Goal: Task Accomplishment & Management: Use online tool/utility

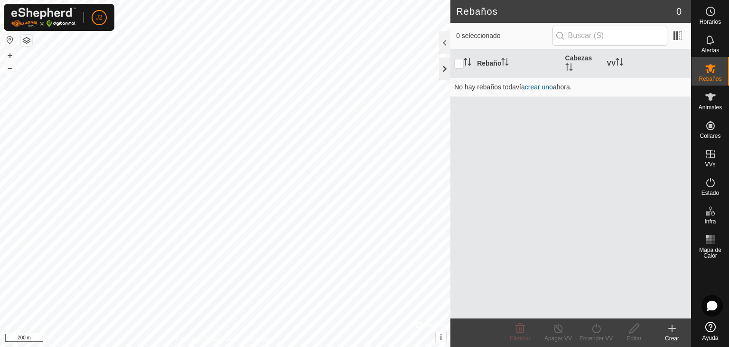
click at [446, 67] on div at bounding box center [444, 68] width 11 height 23
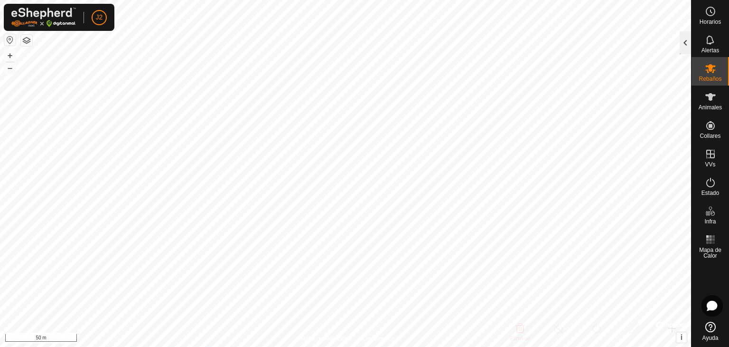
click at [682, 45] on div at bounding box center [685, 42] width 11 height 23
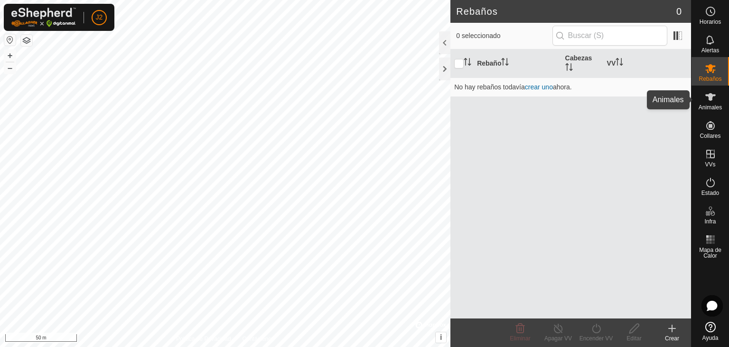
click at [710, 98] on icon at bounding box center [710, 97] width 10 height 8
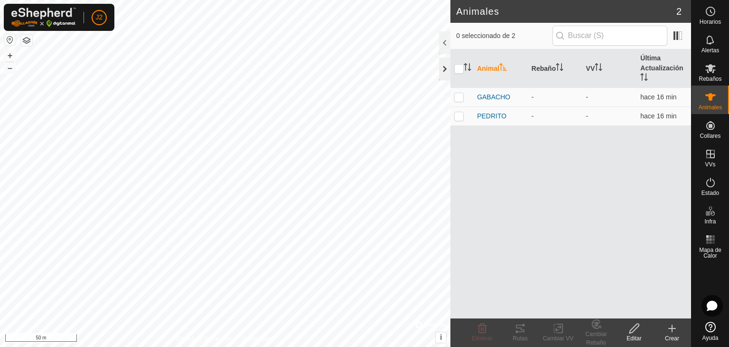
click at [444, 73] on div at bounding box center [444, 68] width 11 height 23
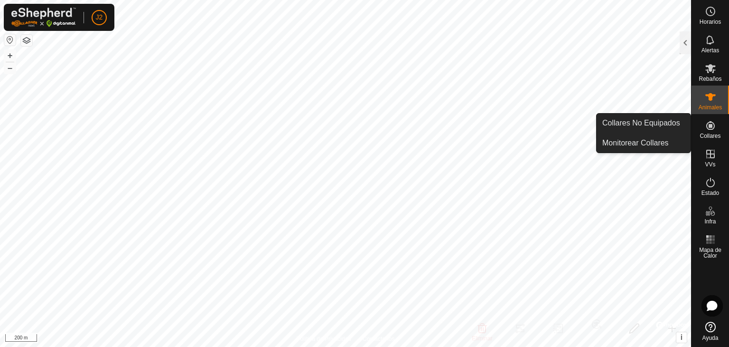
click at [712, 132] on es-neckbands-svg-icon at bounding box center [710, 125] width 17 height 15
click at [657, 121] on link "Collares No Equipados" at bounding box center [644, 122] width 94 height 19
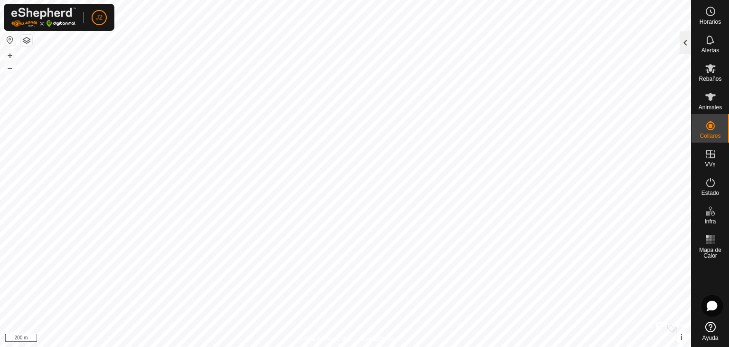
click at [686, 43] on div at bounding box center [685, 42] width 11 height 23
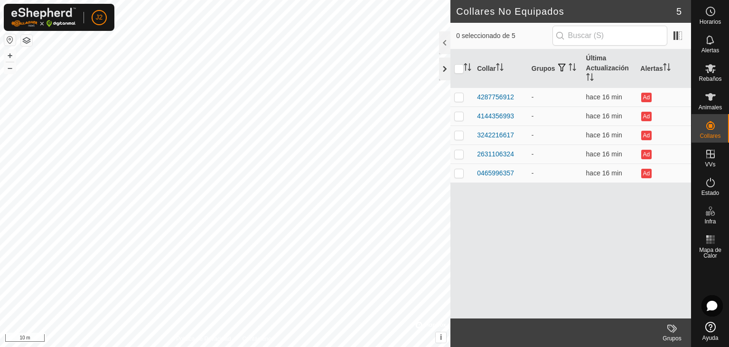
click at [444, 75] on div at bounding box center [444, 68] width 11 height 23
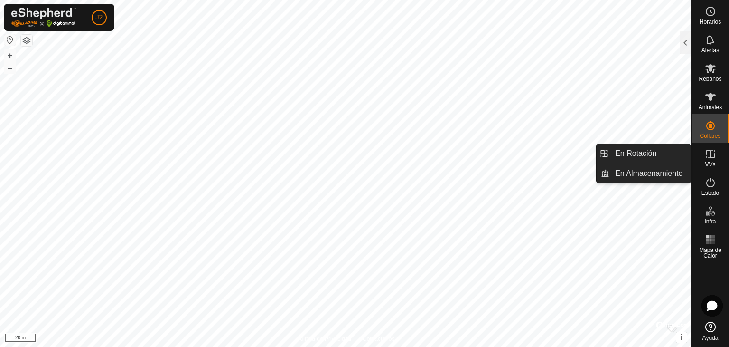
click at [708, 158] on icon at bounding box center [710, 153] width 11 height 11
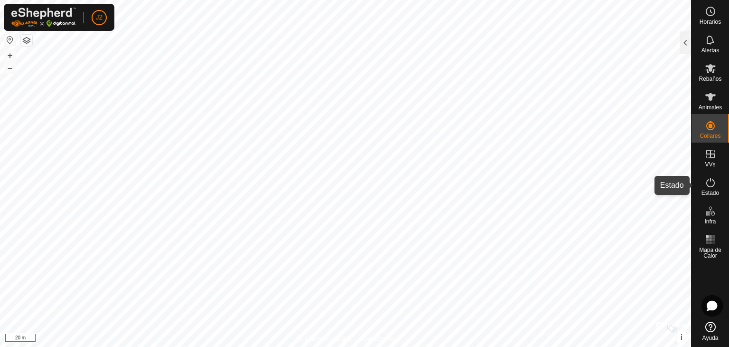
click at [708, 184] on icon at bounding box center [710, 182] width 11 height 11
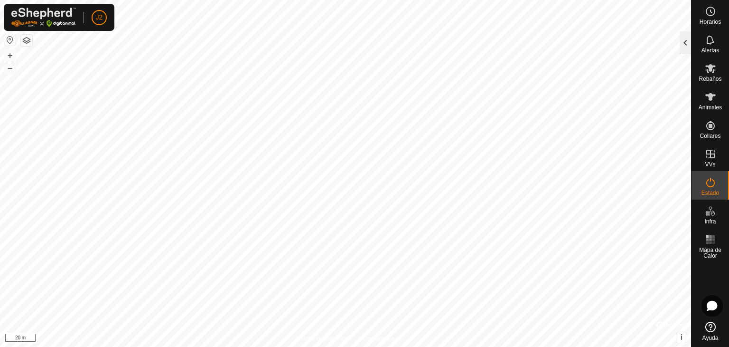
click at [681, 46] on div at bounding box center [685, 42] width 11 height 23
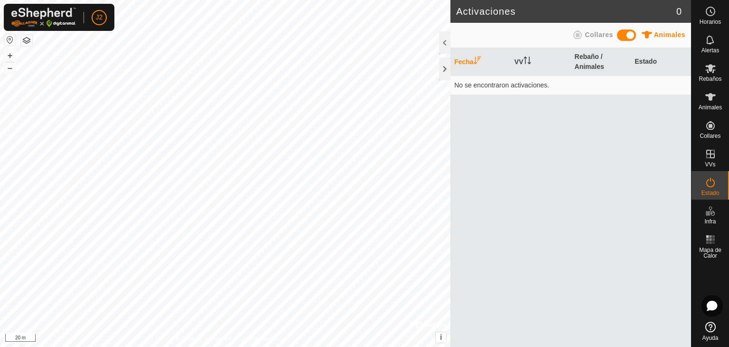
click at [672, 34] on span "Animales" at bounding box center [669, 35] width 31 height 8
click at [708, 95] on icon at bounding box center [710, 97] width 10 height 8
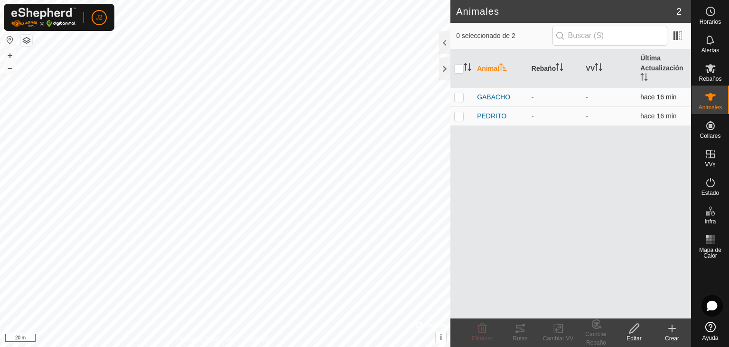
click at [459, 96] on p-checkbox at bounding box center [458, 97] width 9 height 8
checkbox input "true"
click at [715, 190] on span "Estado" at bounding box center [711, 193] width 18 height 6
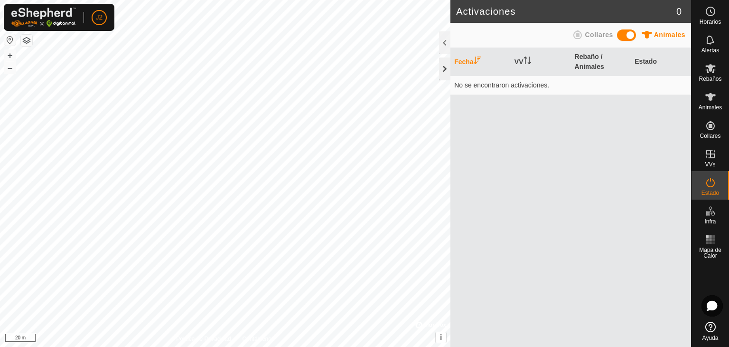
click at [445, 66] on div at bounding box center [444, 68] width 11 height 23
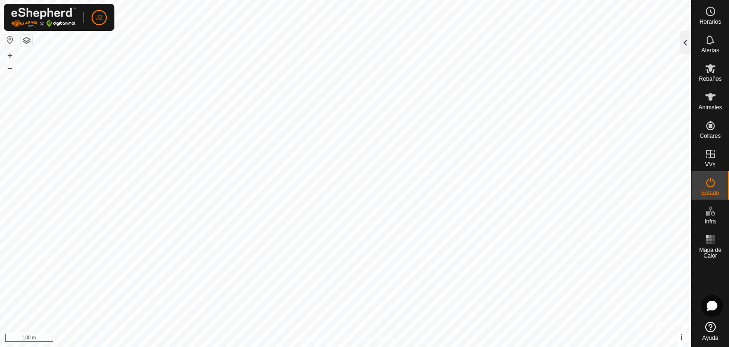
click at [686, 47] on div at bounding box center [685, 42] width 11 height 23
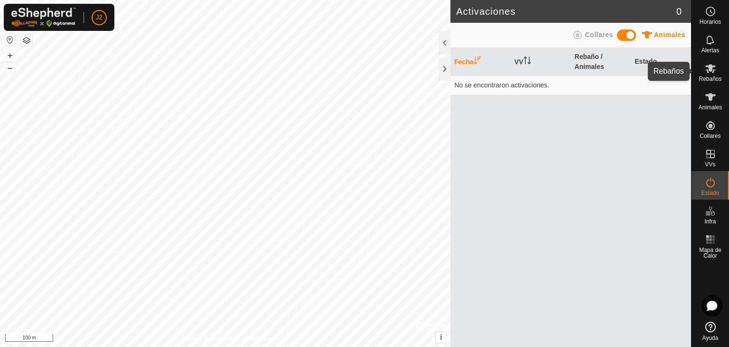
click at [713, 64] on icon at bounding box center [710, 68] width 11 height 11
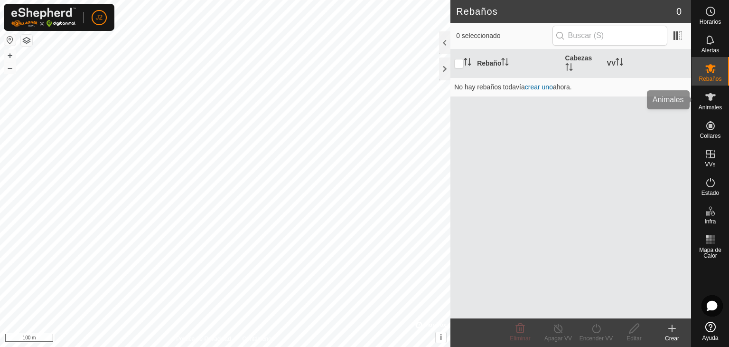
click at [709, 98] on icon at bounding box center [710, 97] width 10 height 8
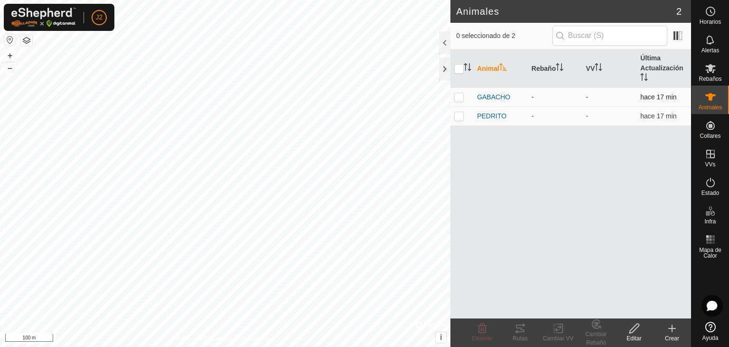
click at [460, 98] on p-checkbox at bounding box center [458, 97] width 9 height 8
checkbox input "true"
click at [679, 44] on app-column-selector at bounding box center [677, 36] width 18 height 19
click at [679, 37] on span at bounding box center [677, 35] width 15 height 15
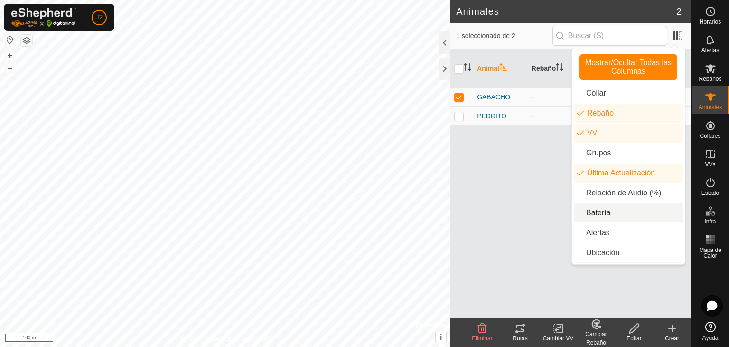
click at [594, 207] on li "Batería" at bounding box center [628, 212] width 109 height 19
click at [592, 95] on li "Collar" at bounding box center [628, 93] width 109 height 19
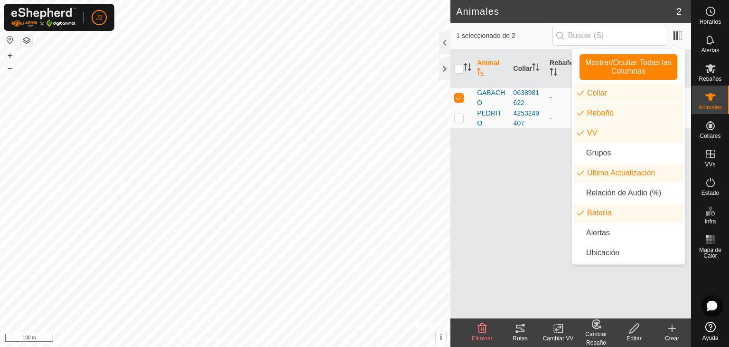
click at [530, 164] on div "Animal Collar Rebaño VV Última Actualización Batería GABACHO 0638981622 - - hac…" at bounding box center [571, 183] width 241 height 269
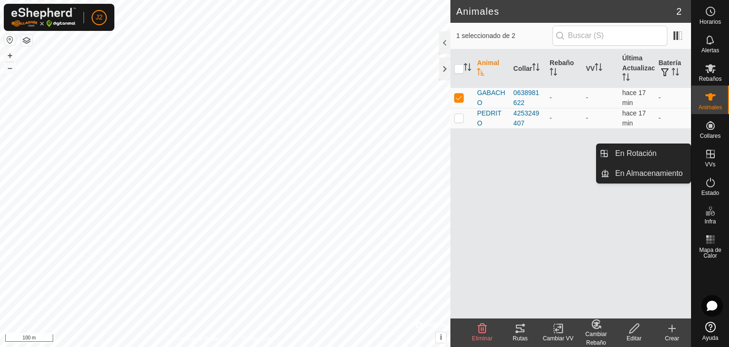
click at [714, 160] on es-virtualpaddocks-svg-icon at bounding box center [710, 153] width 17 height 15
click at [665, 152] on link "En Rotación" at bounding box center [650, 153] width 81 height 19
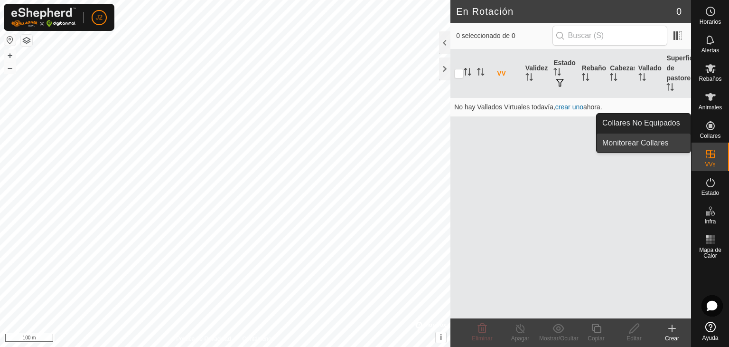
click at [674, 140] on link "Monitorear Collares" at bounding box center [644, 142] width 94 height 19
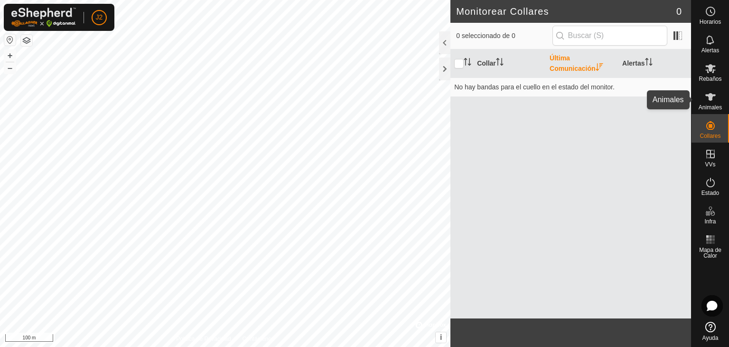
click at [710, 109] on span "Animales" at bounding box center [710, 107] width 23 height 6
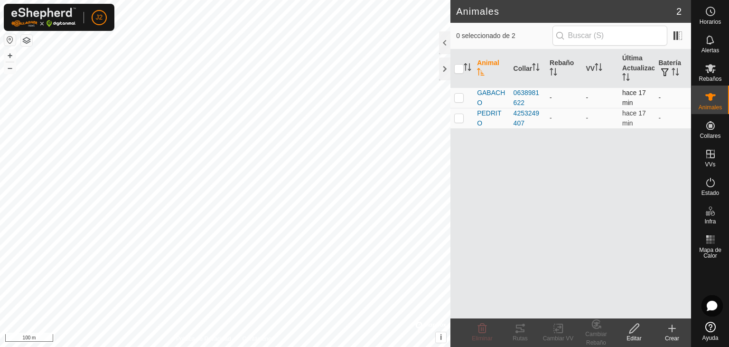
click at [458, 94] on p-checkbox at bounding box center [458, 98] width 9 height 8
checkbox input "true"
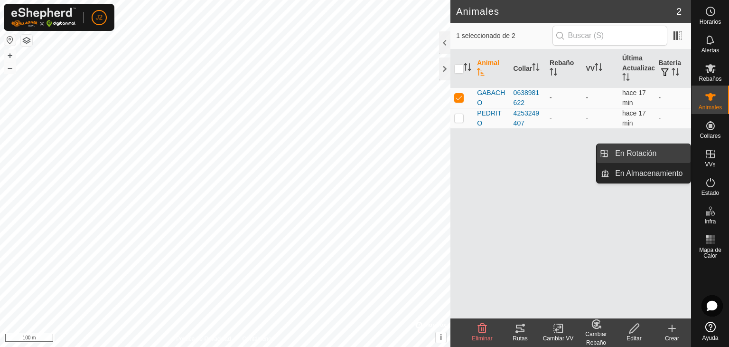
click at [669, 157] on link "En Rotación" at bounding box center [650, 153] width 81 height 19
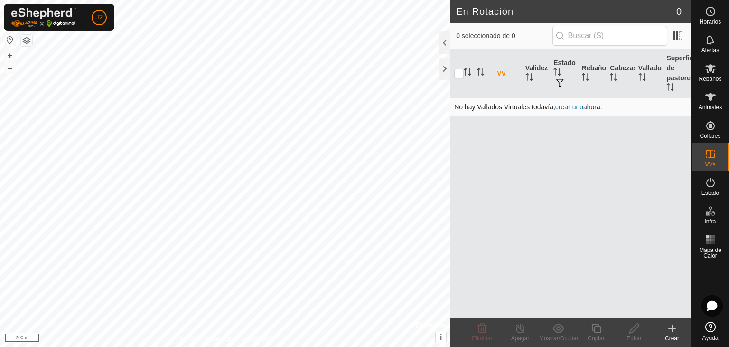
click at [566, 106] on link "crear uno" at bounding box center [569, 107] width 28 height 8
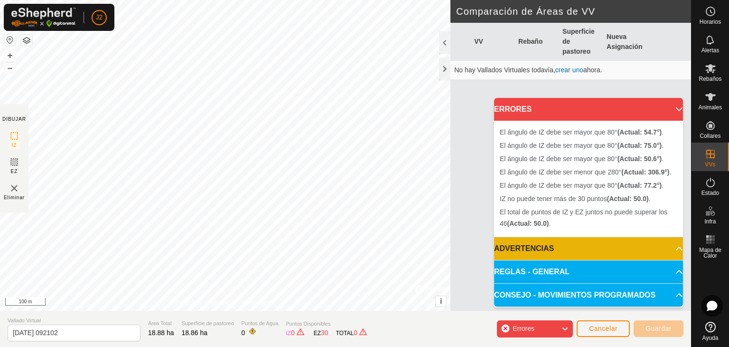
click at [657, 175] on b "(Actual: 306.9°)" at bounding box center [645, 172] width 48 height 8
click at [672, 248] on p-accordion-header "ADVERTENCIAS" at bounding box center [588, 248] width 189 height 23
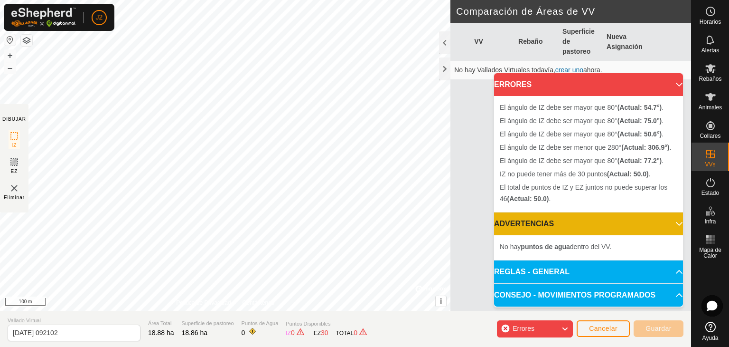
click at [673, 221] on p-accordion-header "ADVERTENCIAS" at bounding box center [588, 223] width 189 height 23
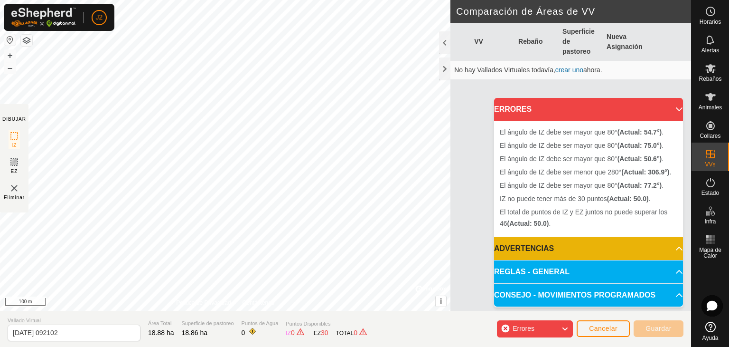
click at [677, 272] on p-accordion-header "REGLAS - GENERAL" at bounding box center [588, 271] width 189 height 23
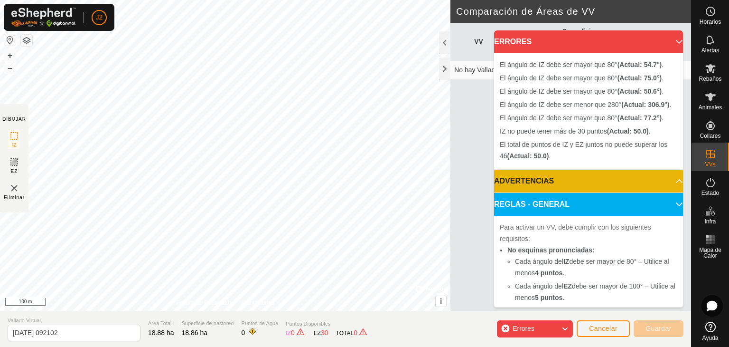
click at [667, 216] on p-accordion-header "REGLAS - GENERAL" at bounding box center [588, 204] width 189 height 23
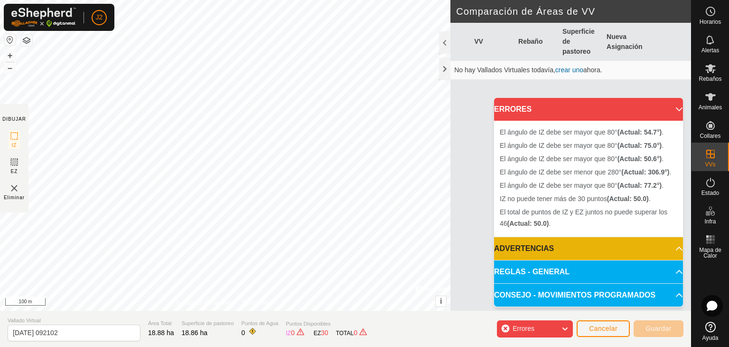
click at [675, 291] on p-accordion-header "CONSEJO - MOVIMIENTOS PROGRAMADOS" at bounding box center [588, 294] width 189 height 23
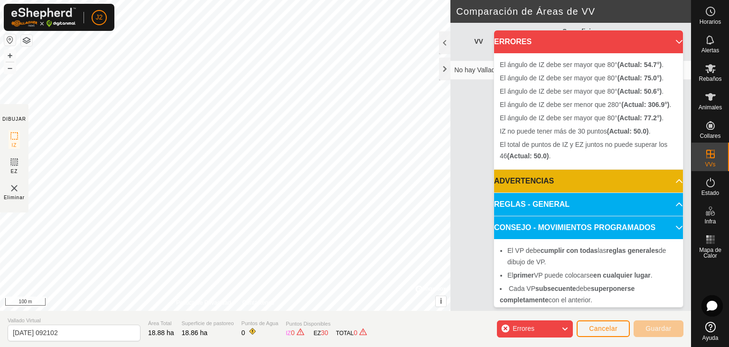
click at [666, 236] on p-accordion-header "CONSEJO - MOVIMIENTOS PROGRAMADOS" at bounding box center [588, 227] width 189 height 23
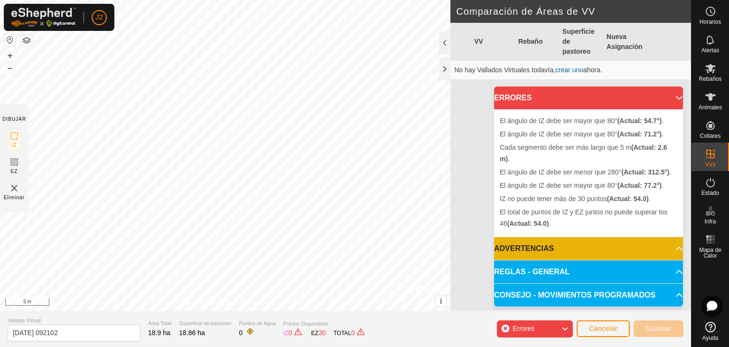
click at [290, 175] on div "El [PERSON_NAME] de IZ debe ser mayor que 80° (Actual: 71.2°) . Cada segmento d…" at bounding box center [225, 155] width 451 height 310
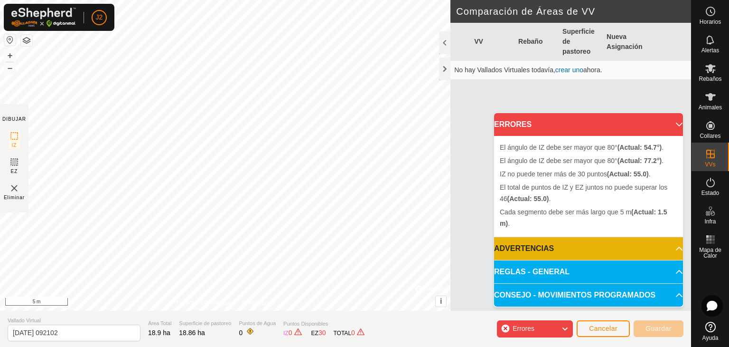
click at [308, 130] on div "Cada segmento debe ser más largo que 5 m (Actual: 1.5 m) . + – ⇧ i © Mapbox , ©…" at bounding box center [225, 155] width 451 height 310
click at [298, 167] on div "Cada segmento debe ser más largo que 5 m (Actual: 2.6 m) . + – ⇧ i © Mapbox , ©…" at bounding box center [225, 155] width 451 height 310
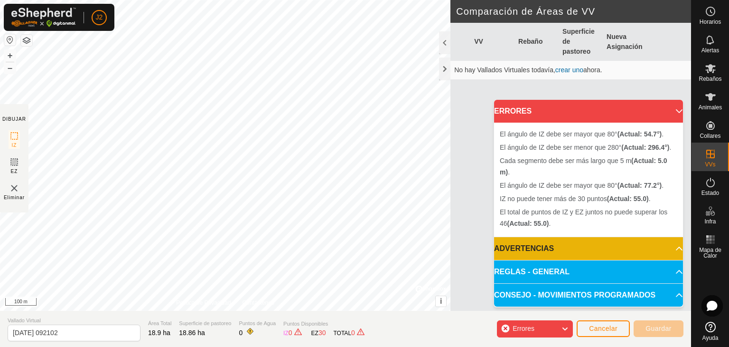
click at [522, 135] on span "El [PERSON_NAME] de IZ debe ser mayor que 80° (Actual: 54.7°) ." at bounding box center [582, 134] width 164 height 8
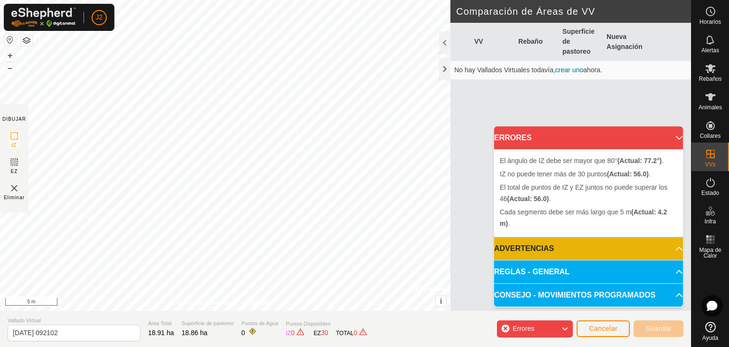
click at [217, 86] on div "Cada segmento debe ser más largo que 5 m (Actual: 4.2 m) . + – ⇧ i © Mapbox , ©…" at bounding box center [225, 155] width 451 height 310
click at [168, 94] on div "Cada segmento debe ser más largo que 5 m (Actual: 4.3 m) . + – ⇧ i © Mapbox , ©…" at bounding box center [225, 155] width 451 height 310
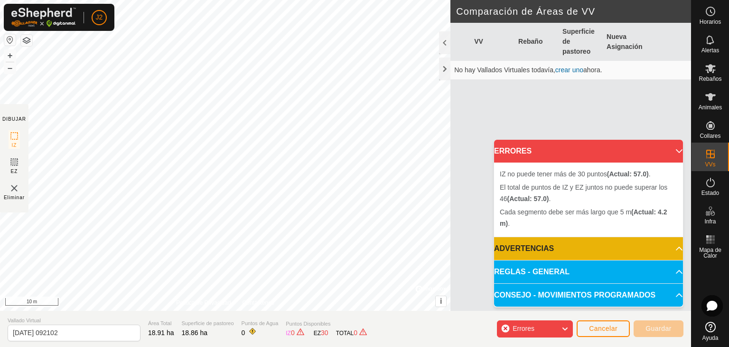
click at [264, 207] on div "Cada segmento debe ser más largo que 5 m (Actual: 4.2 m) . + – ⇧ i © Mapbox , ©…" at bounding box center [225, 155] width 451 height 310
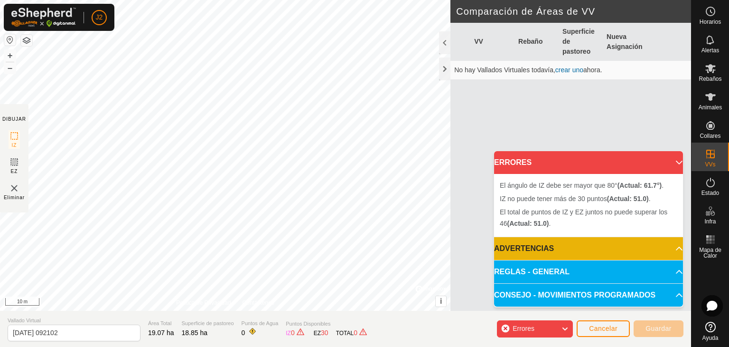
click at [329, 182] on div "El [PERSON_NAME] de IZ debe ser mayor que 80° (Actual: 61.7°) . + – ⇧ i © Mapbo…" at bounding box center [225, 155] width 451 height 310
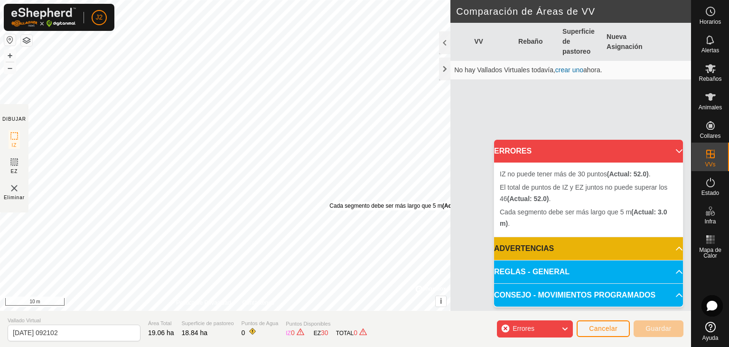
click at [329, 201] on div "Cada segmento debe ser más largo que 5 m (Actual: 3.0 m) ." at bounding box center [406, 205] width 154 height 9
click at [327, 205] on div "Cada segmento debe ser más largo que 5 m (Actual: 3.0 m) ." at bounding box center [404, 209] width 154 height 9
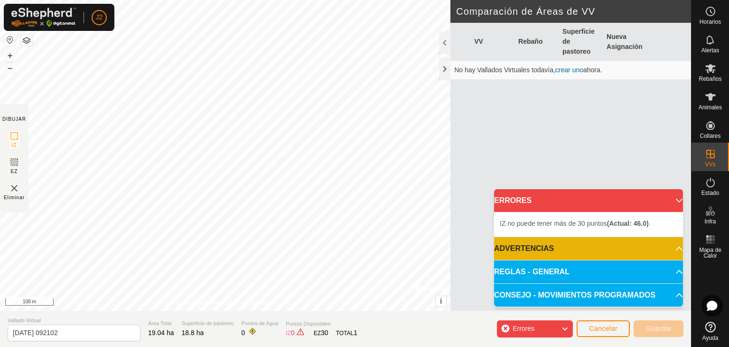
click at [629, 226] on b "(Actual: 46.0)" at bounding box center [628, 223] width 42 height 8
click at [627, 218] on li "IZ no puede tener más de 30 puntos (Actual: 46.0) ." at bounding box center [589, 222] width 178 height 11
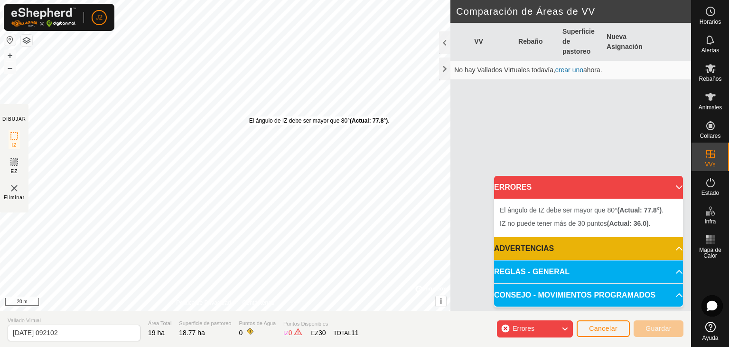
click at [249, 116] on div "El [PERSON_NAME] de IZ debe ser mayor que 80° (Actual: 77.8°) . + – ⇧ i © Mapbo…" at bounding box center [225, 155] width 451 height 310
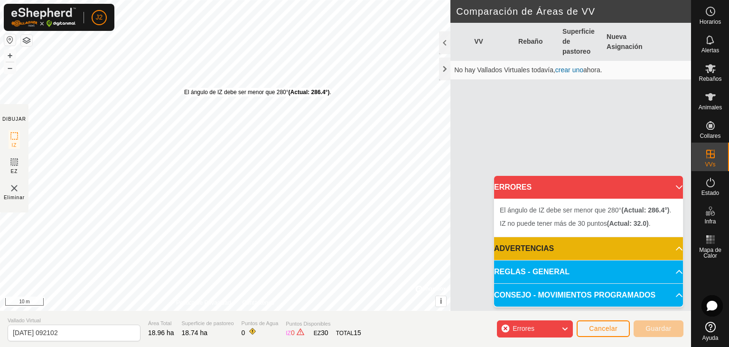
drag, startPoint x: 244, startPoint y: 86, endPoint x: 178, endPoint y: 86, distance: 66.5
click at [184, 88] on div "El [PERSON_NAME] de IZ debe ser menor que 280° (Actual: 286.4°) ." at bounding box center [257, 92] width 147 height 9
click at [184, 91] on div "El [PERSON_NAME] de IZ debe ser menor que 280° (Actual: 287.0°) . + – ⇧ i © Map…" at bounding box center [225, 155] width 451 height 310
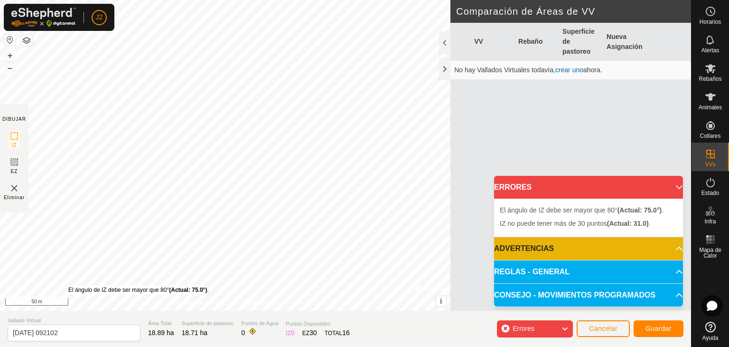
drag, startPoint x: 184, startPoint y: 88, endPoint x: 68, endPoint y: 285, distance: 229.0
click at [68, 285] on div "El [PERSON_NAME] de IZ debe ser mayor que 80° (Actual: 75.0°) . + – ⇧ i © Mapbo…" at bounding box center [225, 155] width 451 height 310
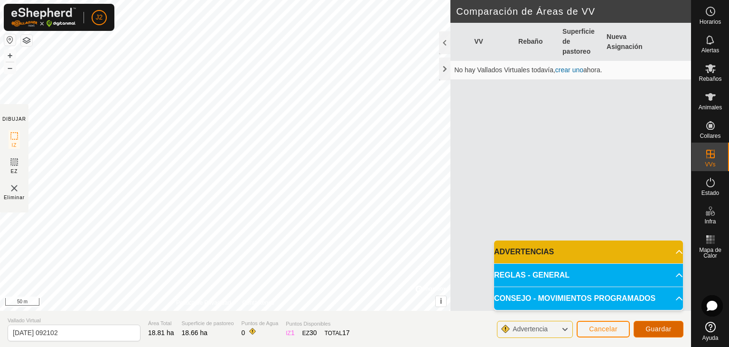
click at [663, 328] on span "Guardar" at bounding box center [659, 329] width 26 height 8
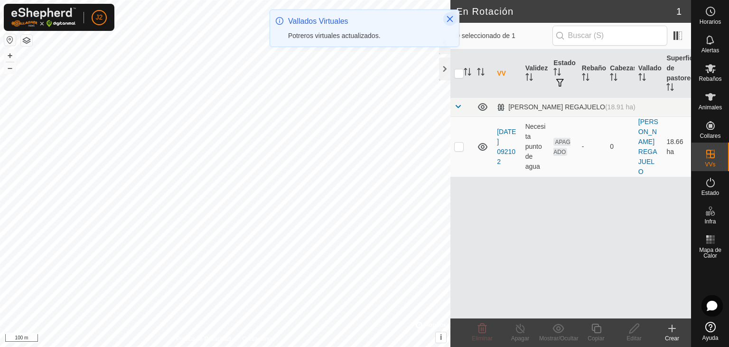
click at [453, 18] on icon "Close" at bounding box center [450, 19] width 8 height 8
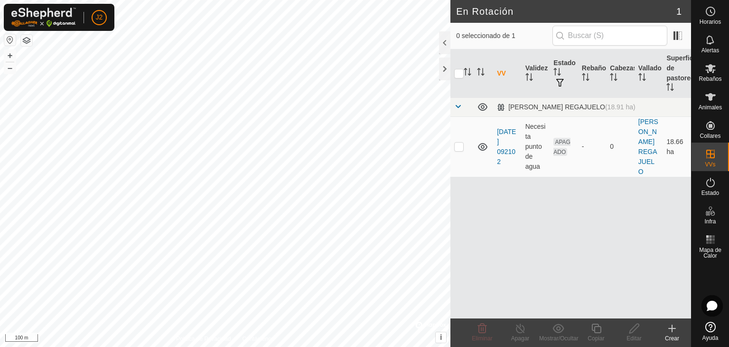
click at [675, 331] on icon at bounding box center [672, 327] width 11 height 11
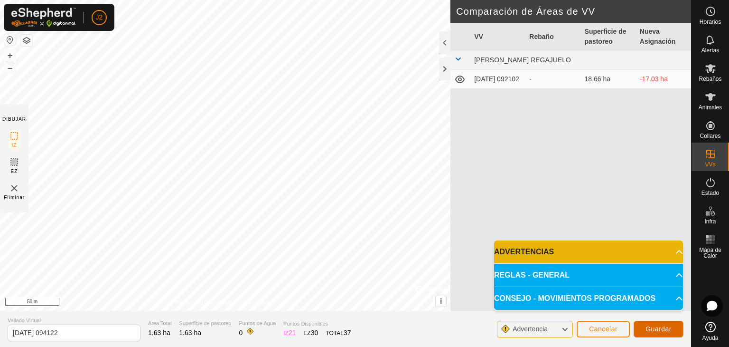
click at [651, 332] on button "Guardar" at bounding box center [659, 328] width 50 height 17
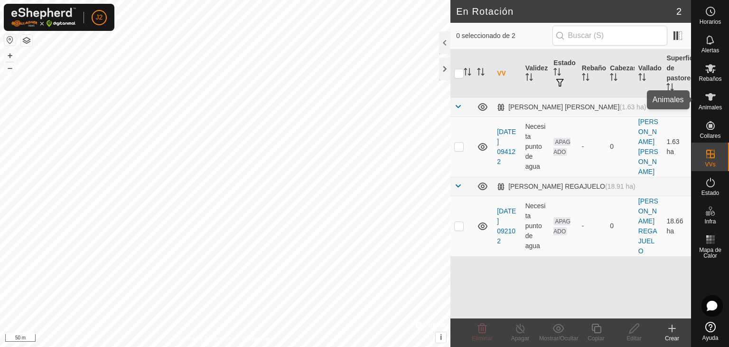
click at [716, 105] on span "Animales" at bounding box center [710, 107] width 23 height 6
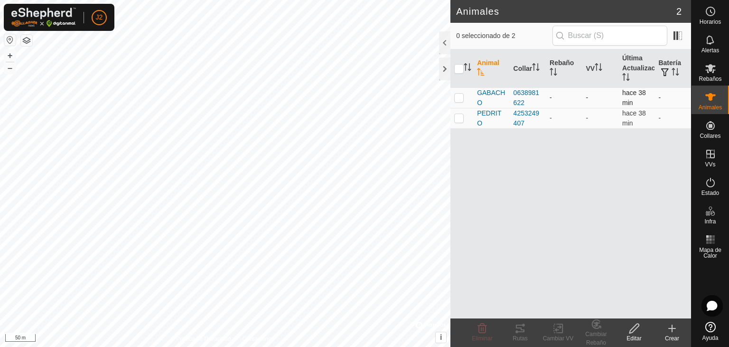
click at [456, 98] on p-checkbox at bounding box center [458, 98] width 9 height 8
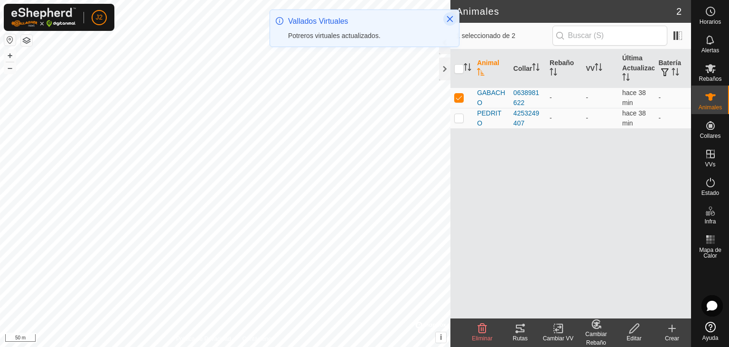
click at [449, 19] on icon "Close" at bounding box center [450, 19] width 6 height 6
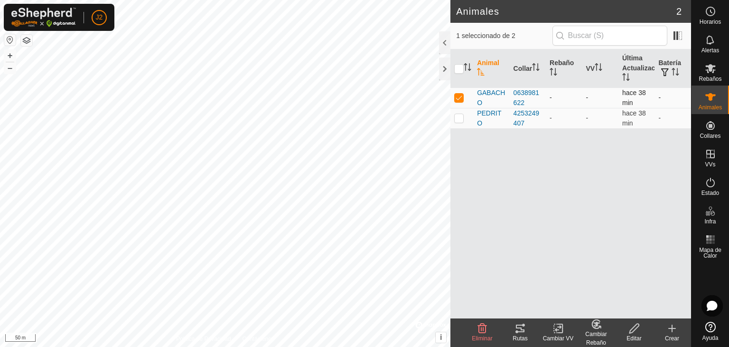
click at [459, 96] on p-checkbox at bounding box center [458, 98] width 9 height 8
checkbox input "false"
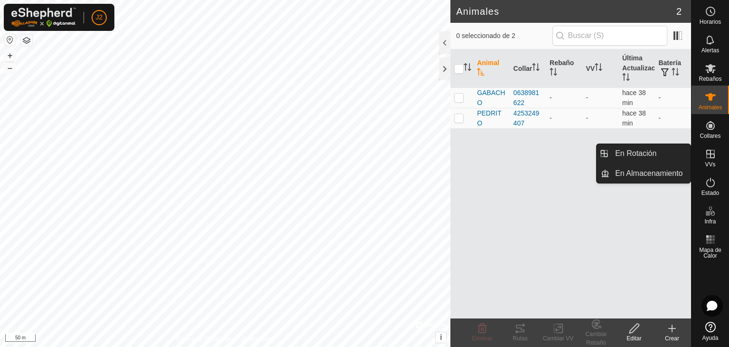
click at [714, 156] on icon at bounding box center [710, 154] width 9 height 9
click at [712, 156] on icon at bounding box center [710, 153] width 11 height 11
click at [639, 152] on link "En Rotación" at bounding box center [650, 153] width 81 height 19
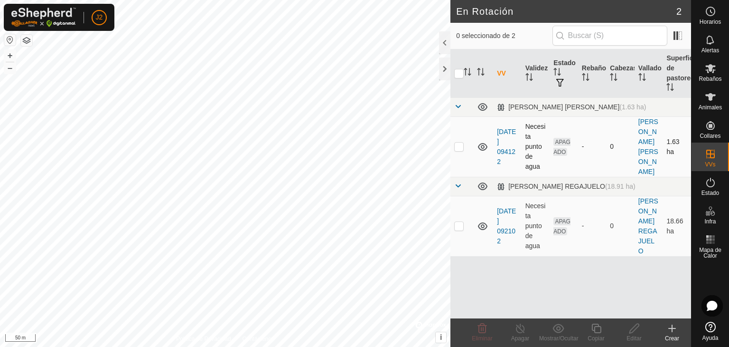
click at [464, 141] on td at bounding box center [462, 146] width 23 height 60
click at [460, 142] on p-checkbox at bounding box center [458, 146] width 9 height 8
checkbox input "false"
click at [707, 103] on es-animals-svg-icon at bounding box center [710, 96] width 17 height 15
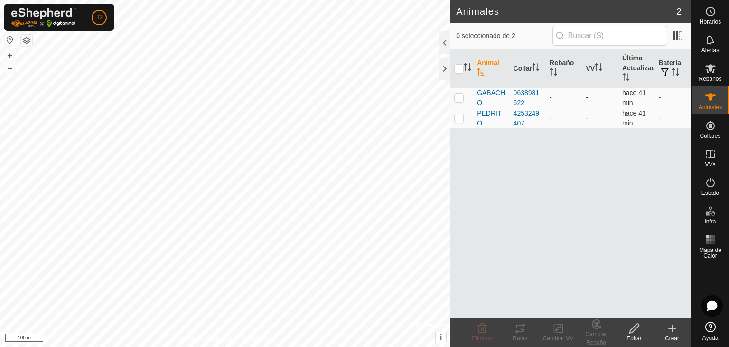
click at [459, 94] on p-checkbox at bounding box center [458, 98] width 9 height 8
click at [453, 99] on td at bounding box center [462, 97] width 23 height 20
checkbox input "false"
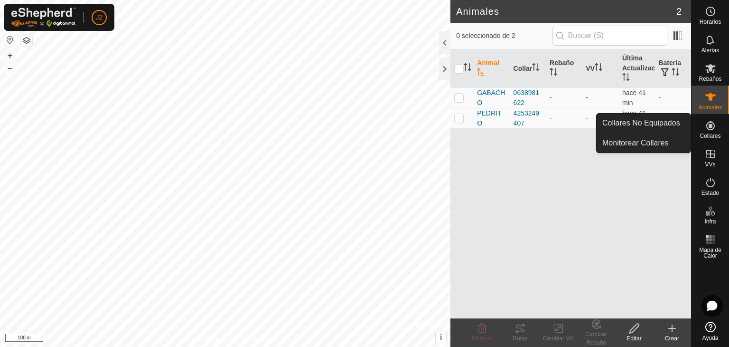
click at [713, 130] on icon at bounding box center [710, 125] width 11 height 11
click at [647, 139] on link "Monitorear Collares" at bounding box center [644, 142] width 94 height 19
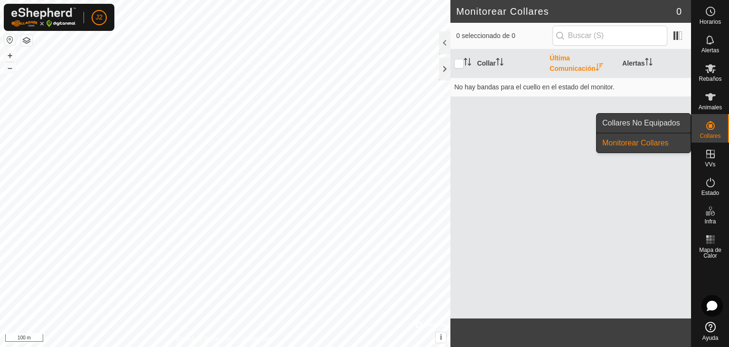
click at [631, 122] on link "Collares No Equipados" at bounding box center [644, 122] width 94 height 19
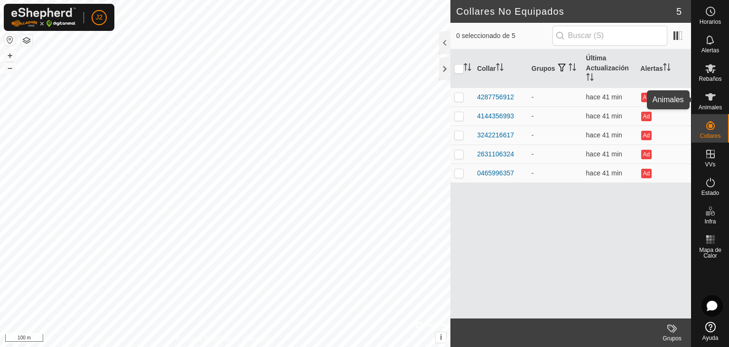
click at [711, 105] on span "Animales" at bounding box center [710, 107] width 23 height 6
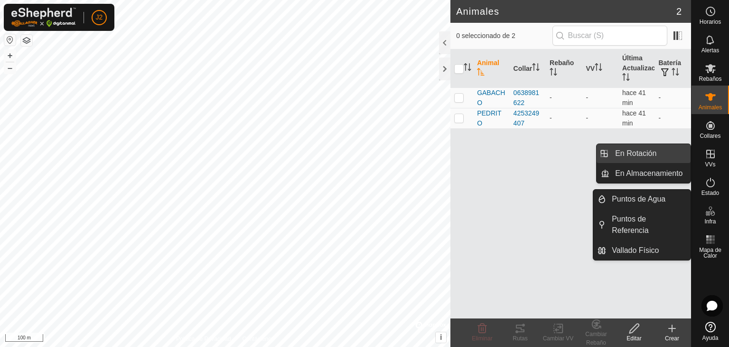
click at [653, 154] on link "En Rotación" at bounding box center [650, 153] width 81 height 19
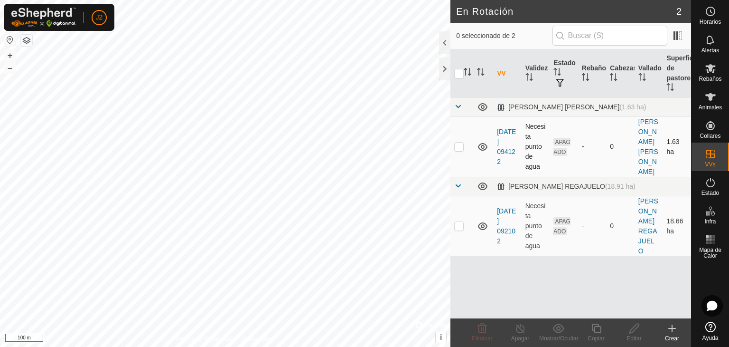
click at [458, 142] on p-checkbox at bounding box center [458, 146] width 9 height 8
checkbox input "true"
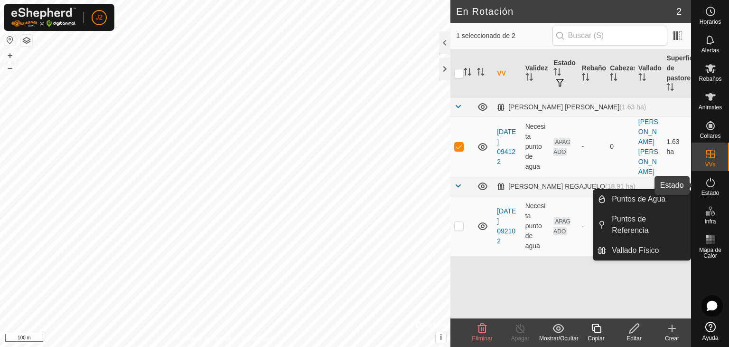
click at [713, 187] on icon at bounding box center [710, 182] width 11 height 11
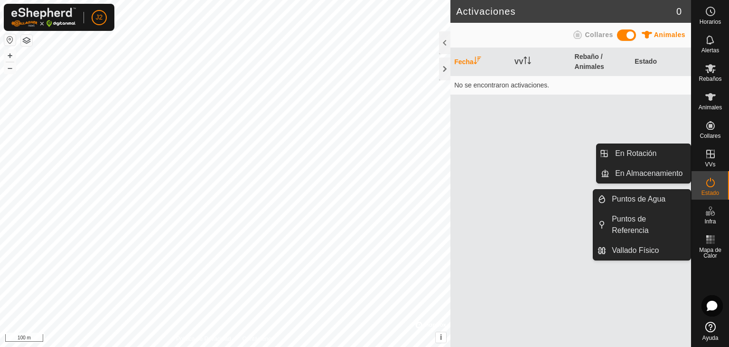
click at [713, 155] on icon at bounding box center [710, 153] width 11 height 11
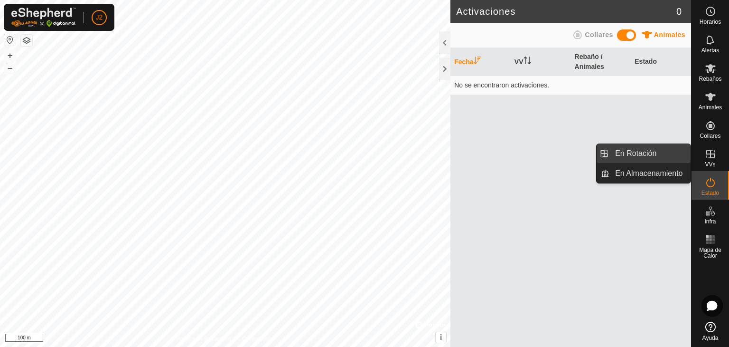
click at [648, 155] on link "En Rotación" at bounding box center [650, 153] width 81 height 19
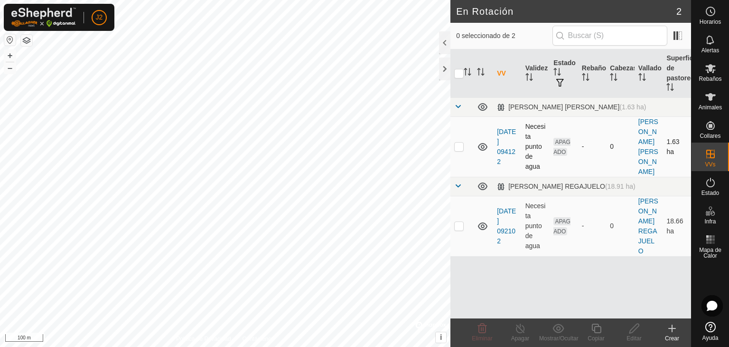
click at [463, 142] on p-checkbox at bounding box center [458, 146] width 9 height 8
checkbox input "true"
click at [710, 181] on icon at bounding box center [710, 182] width 11 height 11
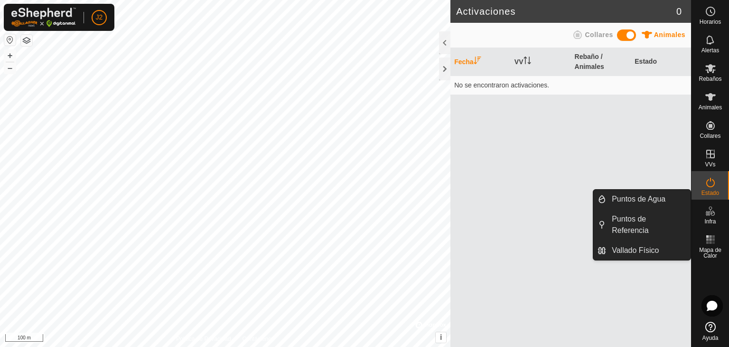
click at [608, 264] on div "Fecha VV Rebaño / Animales Estado No se encontraron activaciones." at bounding box center [571, 197] width 241 height 299
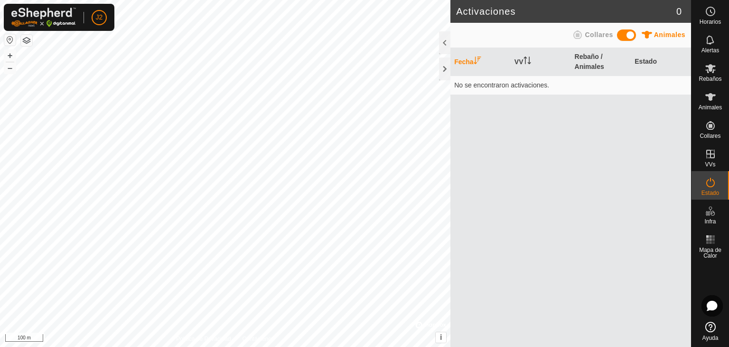
click at [630, 36] on span at bounding box center [626, 34] width 19 height 11
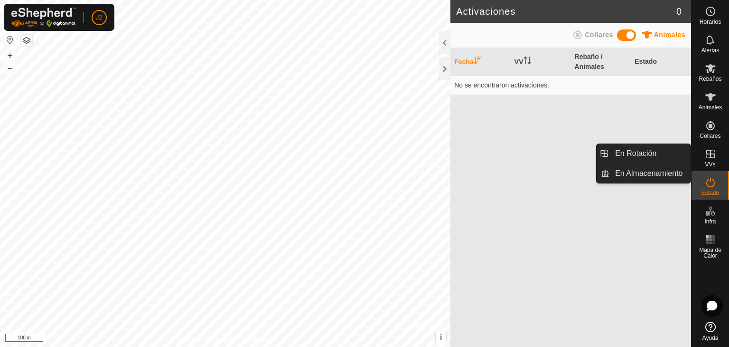
click at [706, 160] on es-virtualpaddocks-svg-icon at bounding box center [710, 153] width 17 height 15
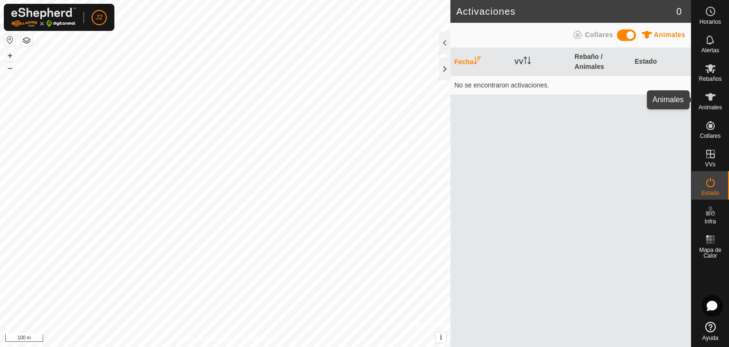
click at [709, 101] on icon at bounding box center [710, 96] width 11 height 11
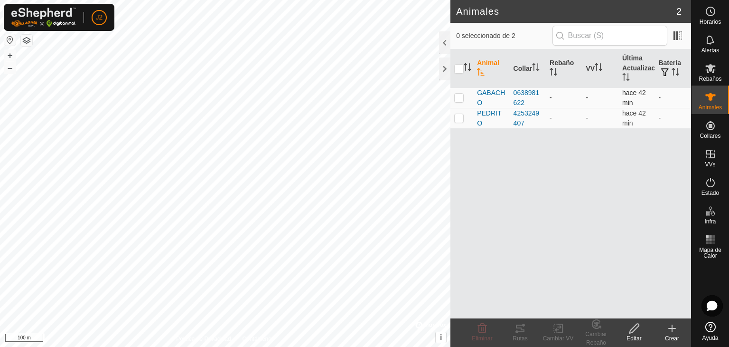
click at [458, 96] on p-checkbox at bounding box center [458, 98] width 9 height 8
click at [559, 328] on icon at bounding box center [558, 328] width 7 height 6
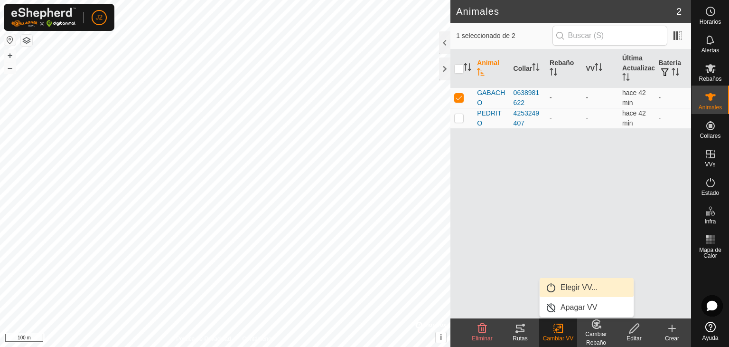
click at [576, 288] on link "Elegir VV..." at bounding box center [587, 287] width 94 height 19
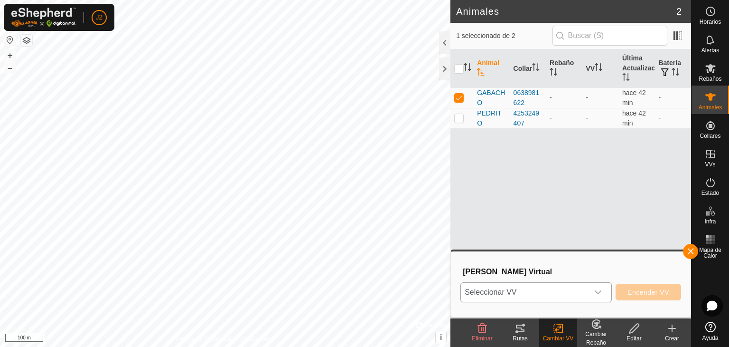
click at [596, 289] on icon "dropdown trigger" at bounding box center [598, 292] width 8 height 8
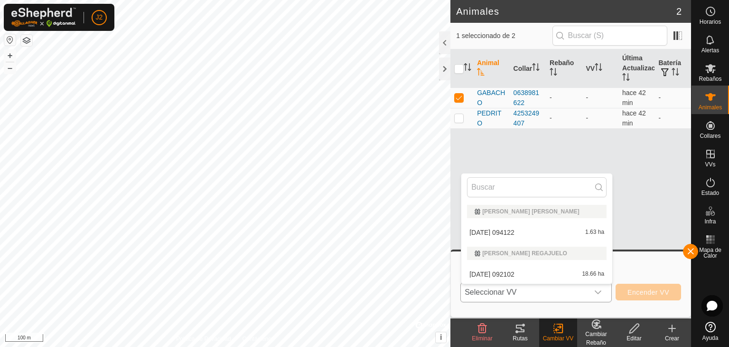
click at [498, 230] on li "[DATE] 094122 1.63 ha" at bounding box center [536, 232] width 151 height 19
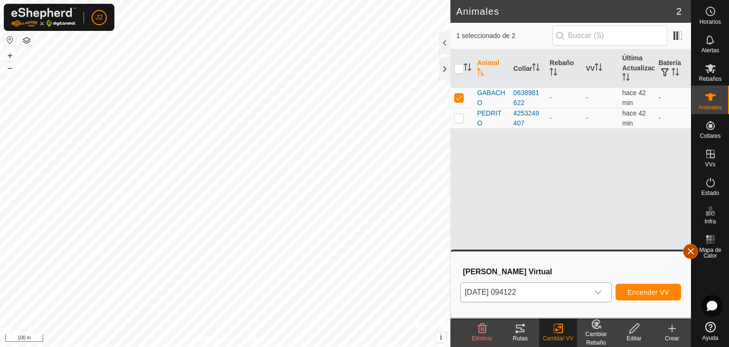
click at [691, 248] on button "button" at bounding box center [690, 251] width 15 height 15
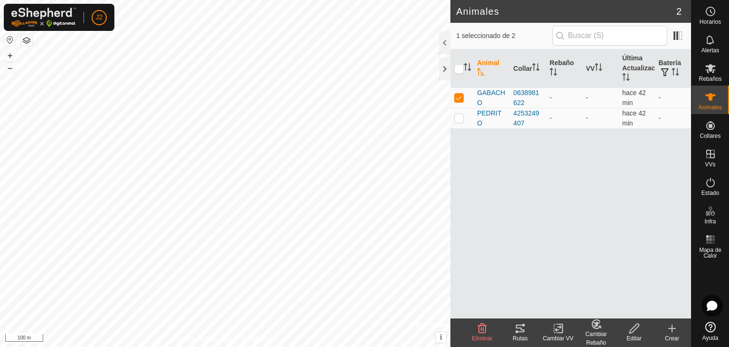
click at [562, 327] on icon at bounding box center [559, 327] width 12 height 11
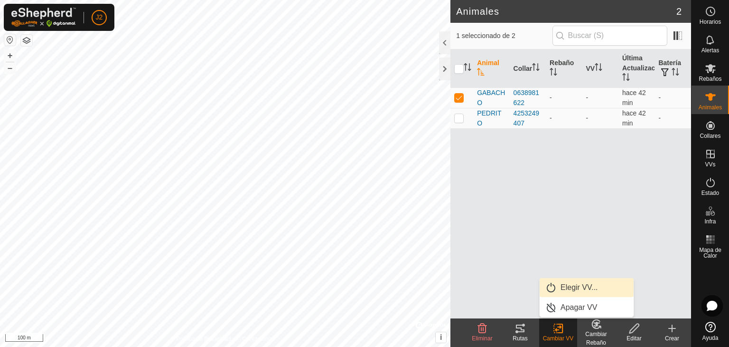
click at [570, 286] on link "Elegir VV..." at bounding box center [587, 287] width 94 height 19
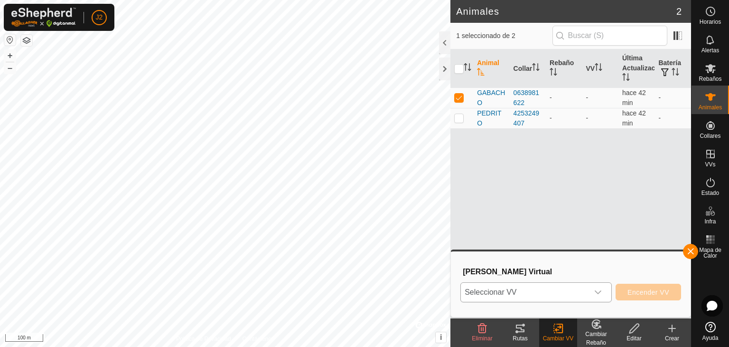
click at [557, 293] on span "Seleccionar VV" at bounding box center [525, 291] width 128 height 19
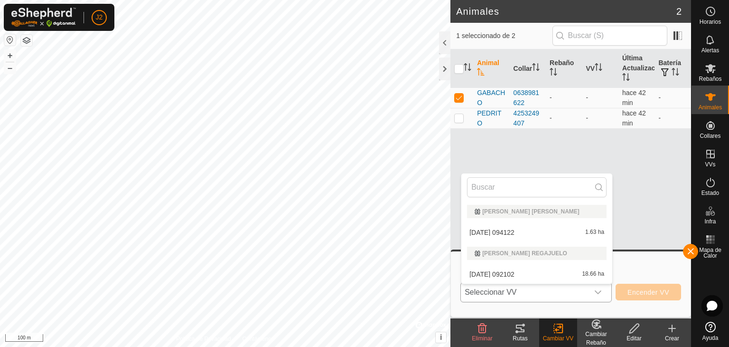
click at [485, 230] on li "[DATE] 094122 1.63 ha" at bounding box center [536, 232] width 151 height 19
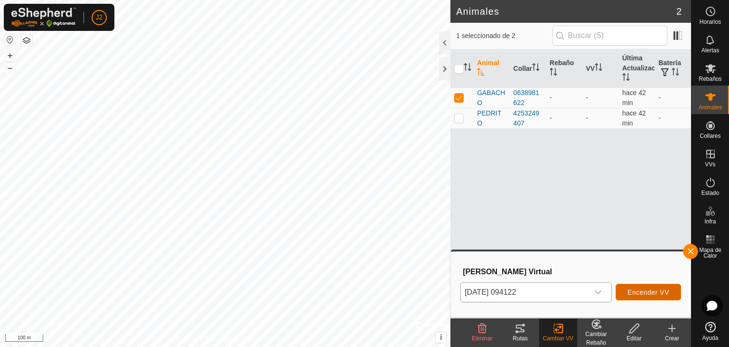
click at [650, 290] on span "Encender VV" at bounding box center [649, 292] width 42 height 8
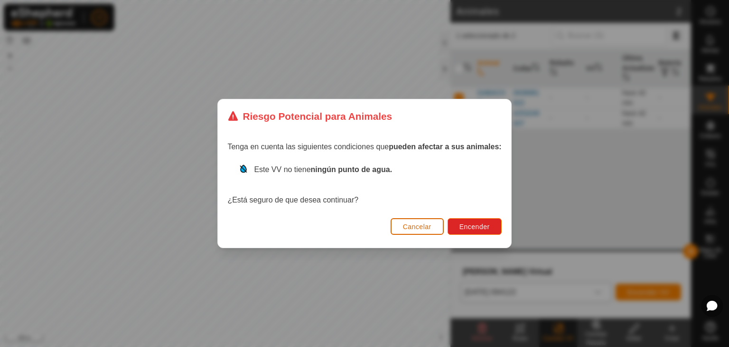
click at [414, 226] on span "Cancelar" at bounding box center [417, 227] width 28 height 8
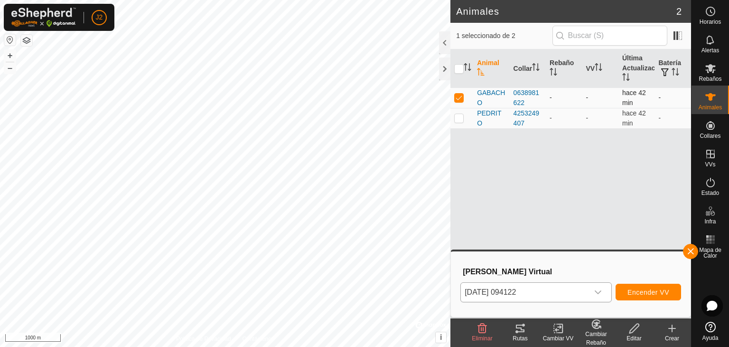
click at [461, 99] on p-checkbox at bounding box center [458, 98] width 9 height 8
checkbox input "false"
click at [458, 120] on p-checkbox at bounding box center [458, 118] width 9 height 8
checkbox input "true"
click at [457, 100] on p-checkbox at bounding box center [458, 98] width 9 height 8
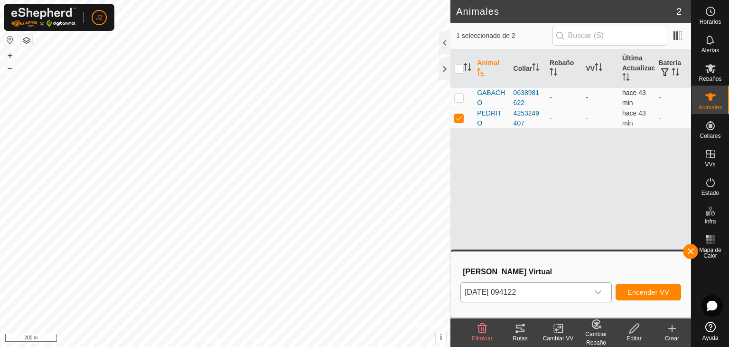
checkbox input "true"
click at [460, 122] on td at bounding box center [462, 118] width 23 height 20
checkbox input "false"
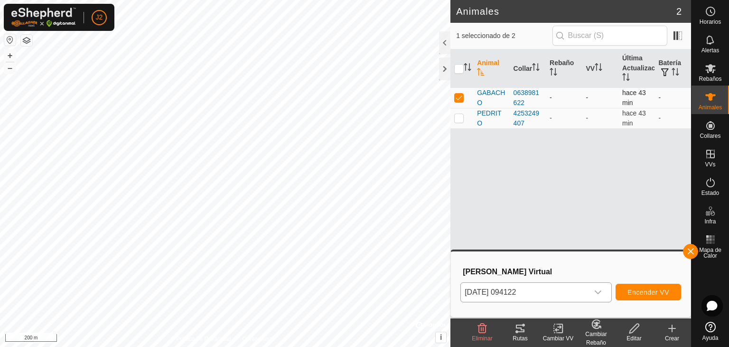
click at [460, 97] on p-checkbox at bounding box center [458, 98] width 9 height 8
checkbox input "false"
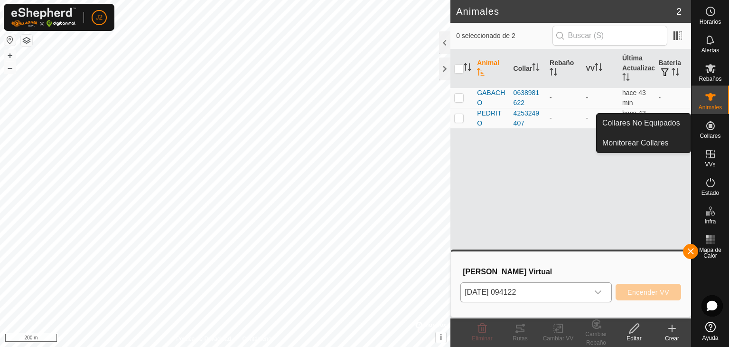
click at [710, 130] on icon at bounding box center [710, 125] width 11 height 11
click at [650, 126] on link "Collares No Equipados" at bounding box center [644, 122] width 94 height 19
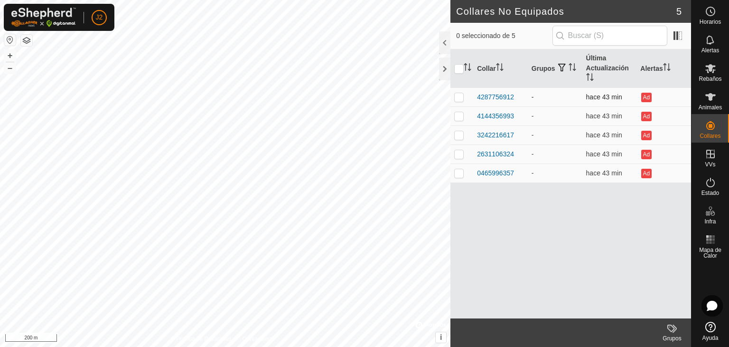
click at [457, 96] on p-checkbox at bounding box center [458, 97] width 9 height 8
checkbox input "false"
click at [503, 96] on div "4287756912" at bounding box center [495, 97] width 37 height 10
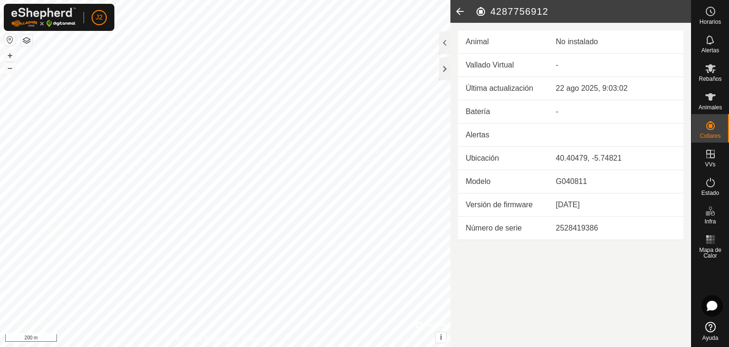
click at [457, 12] on icon at bounding box center [460, 11] width 19 height 23
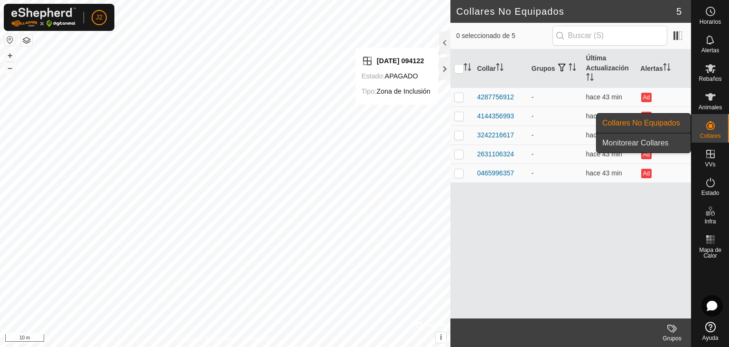
drag, startPoint x: 689, startPoint y: 132, endPoint x: 659, endPoint y: 138, distance: 31.0
click at [659, 138] on link "Monitorear Collares" at bounding box center [644, 142] width 94 height 19
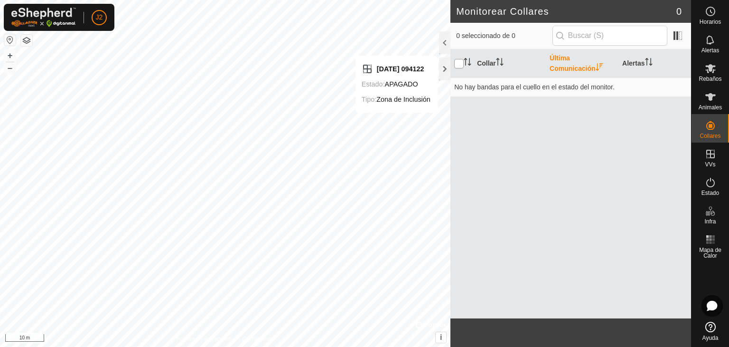
click at [460, 60] on input "checkbox" at bounding box center [458, 63] width 9 height 9
click at [461, 66] on input "checkbox" at bounding box center [458, 63] width 9 height 9
click at [458, 63] on input "checkbox" at bounding box center [458, 63] width 9 height 9
checkbox input "true"
click at [577, 202] on div "Collar Última Comunicación Alertas No hay bandas para el cuello en el estado de…" at bounding box center [571, 183] width 241 height 269
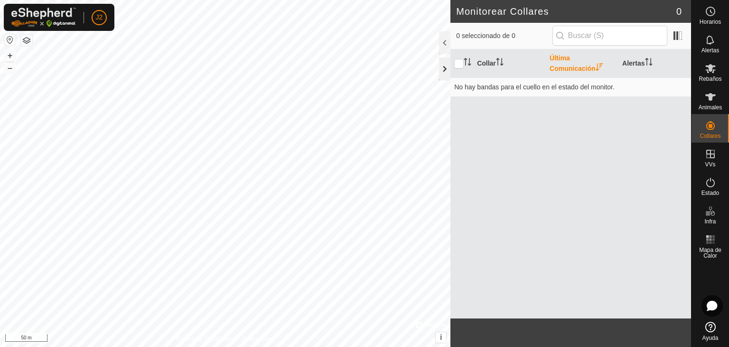
click at [446, 69] on div at bounding box center [444, 68] width 11 height 23
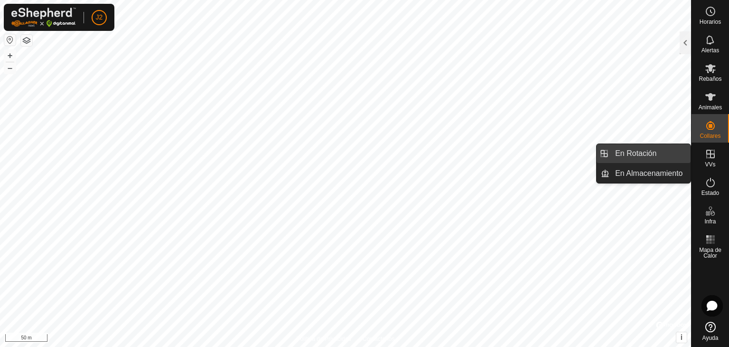
click at [658, 156] on link "En Rotación" at bounding box center [650, 153] width 81 height 19
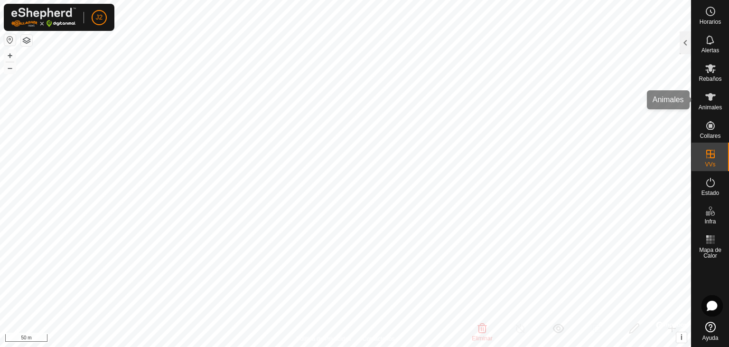
click at [712, 97] on icon at bounding box center [710, 97] width 10 height 8
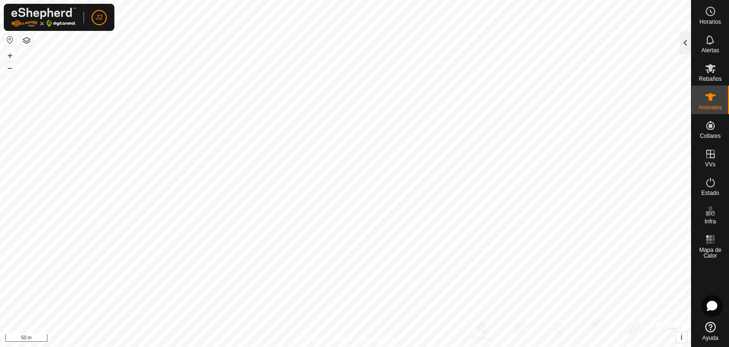
click at [684, 42] on div at bounding box center [685, 42] width 11 height 23
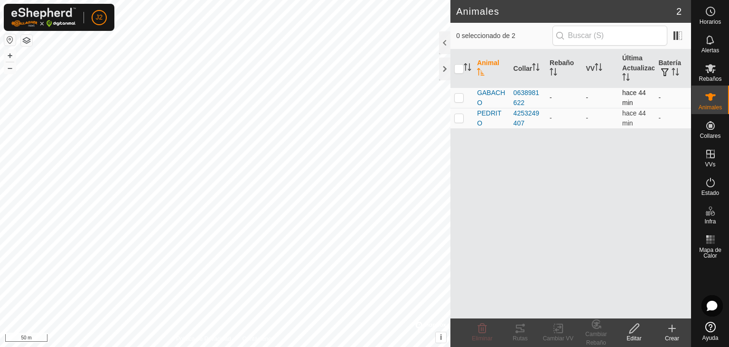
click at [465, 94] on td at bounding box center [462, 97] width 23 height 20
checkbox input "true"
click at [560, 331] on icon at bounding box center [559, 327] width 12 height 11
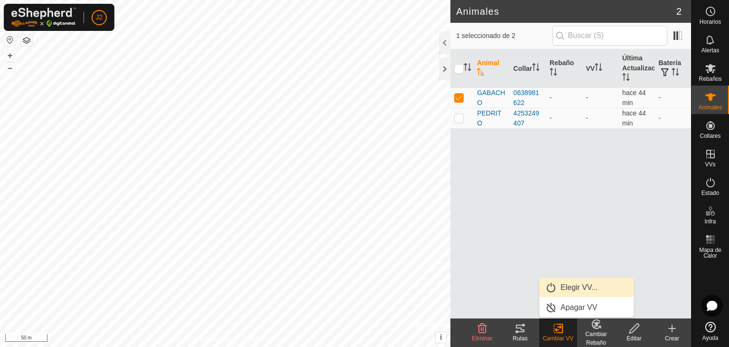
click at [566, 291] on link "Elegir VV..." at bounding box center [587, 287] width 94 height 19
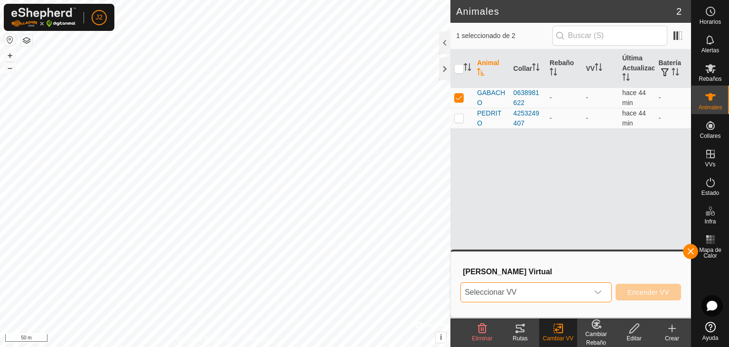
click at [551, 293] on span "Seleccionar VV" at bounding box center [525, 291] width 128 height 19
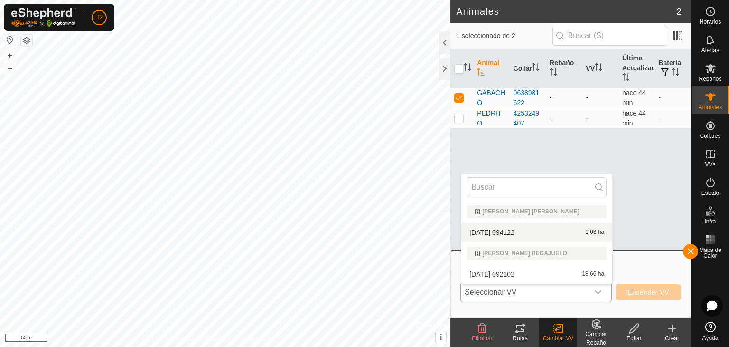
click at [501, 228] on li "[DATE] 094122 1.63 ha" at bounding box center [536, 232] width 151 height 19
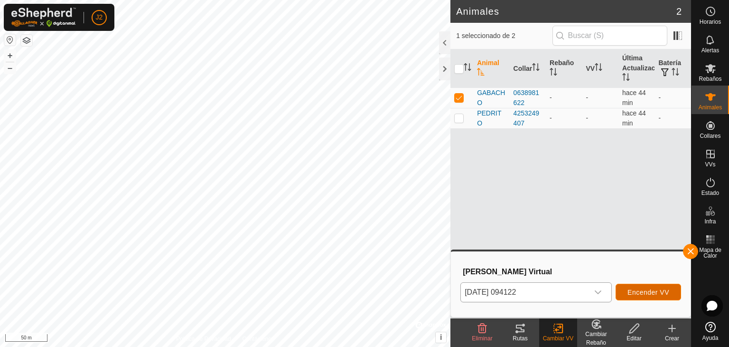
click at [654, 292] on span "Encender VV" at bounding box center [649, 292] width 42 height 8
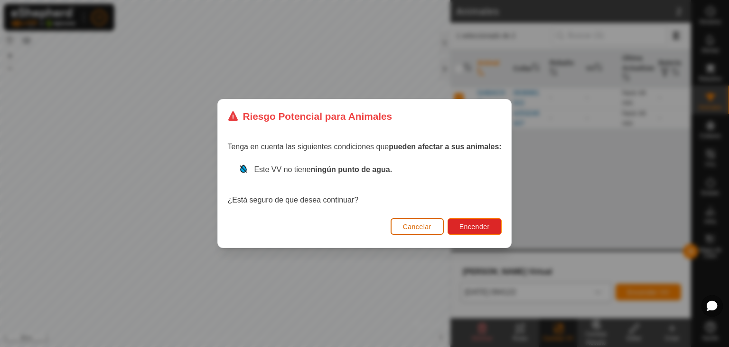
click at [426, 229] on span "Cancelar" at bounding box center [417, 227] width 28 height 8
